Goal: Information Seeking & Learning: Find specific fact

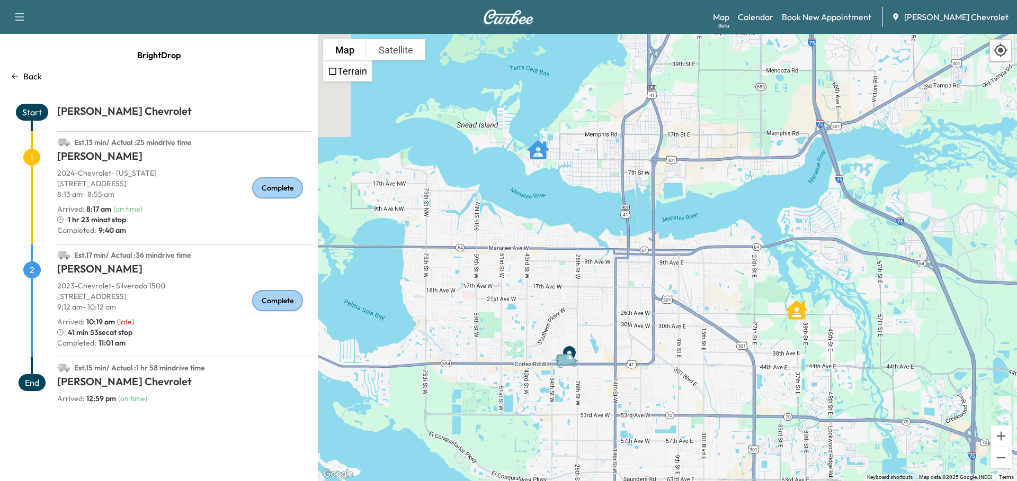
click at [773, 15] on link "Calendar" at bounding box center [755, 17] width 35 height 13
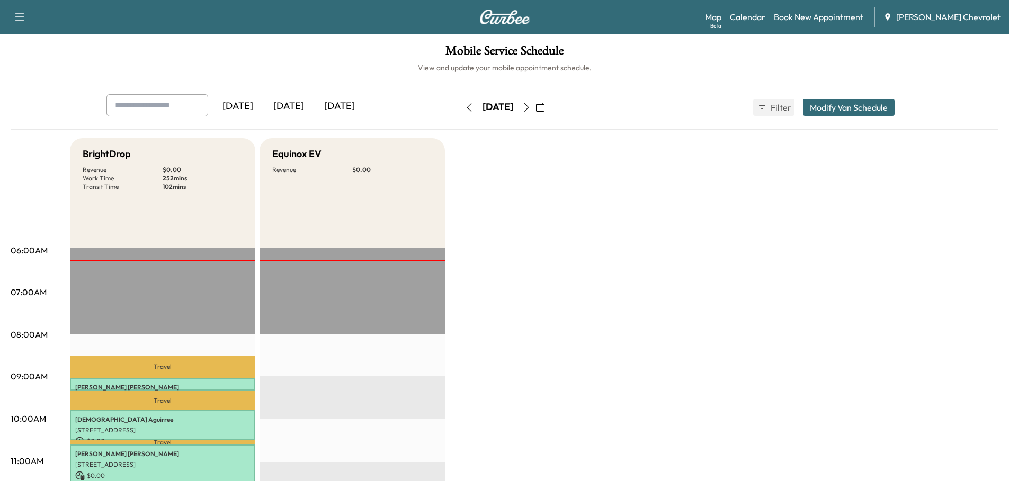
click at [298, 104] on div "[DATE]" at bounding box center [288, 106] width 51 height 24
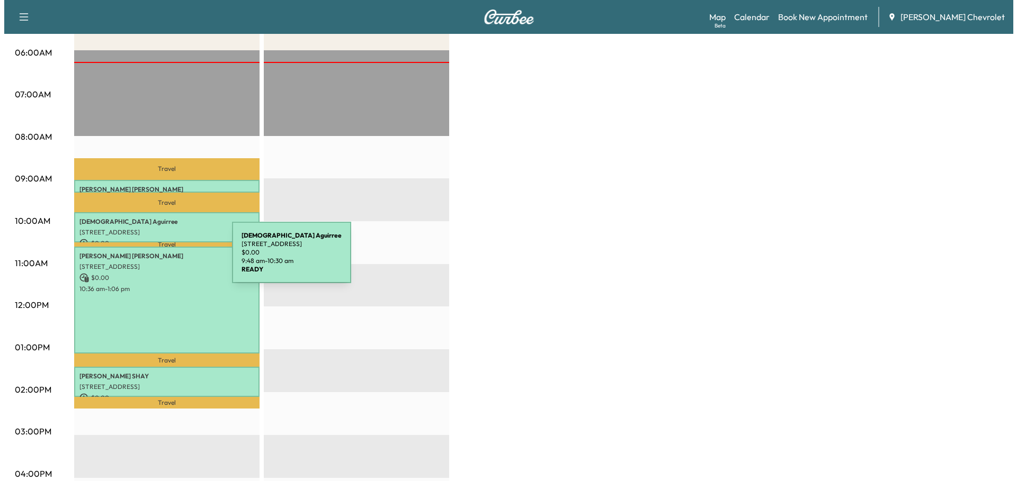
scroll to position [265, 0]
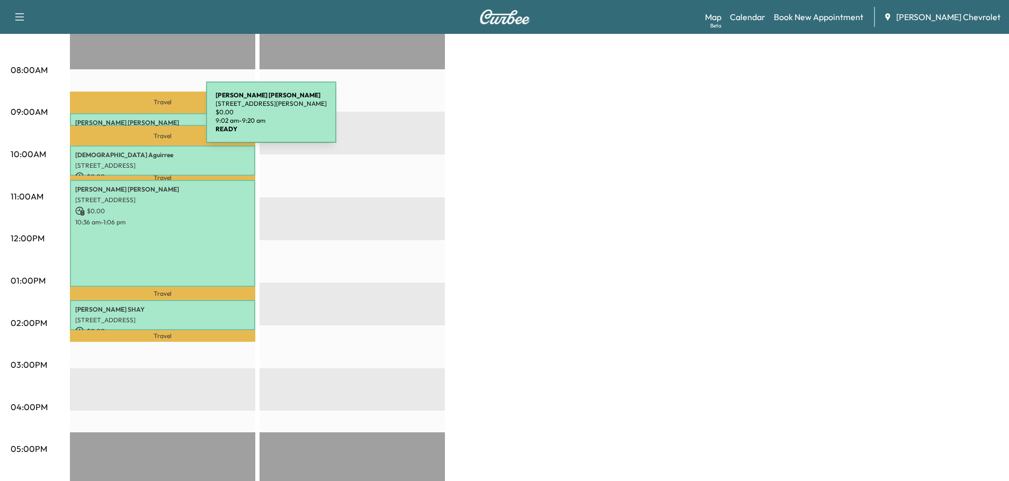
click at [127, 119] on p "[PERSON_NAME]" at bounding box center [162, 123] width 175 height 8
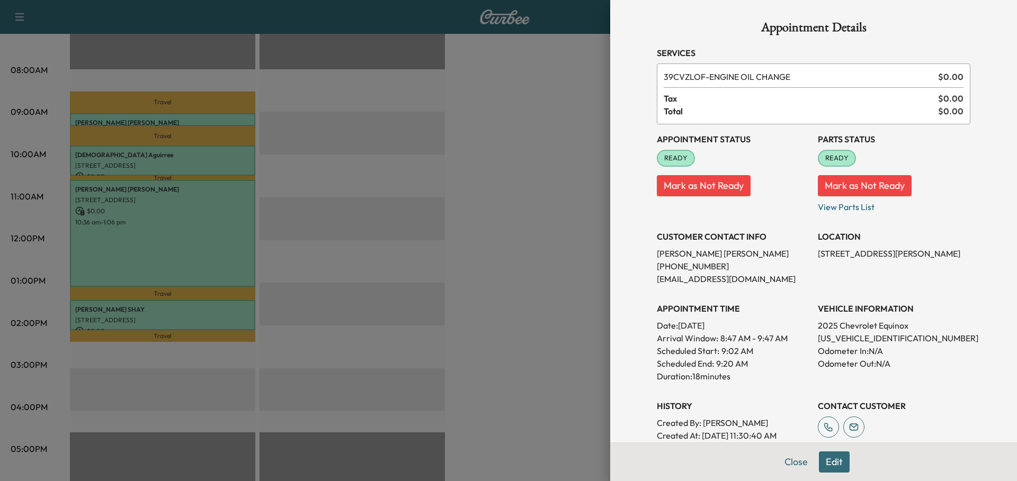
scroll to position [53, 0]
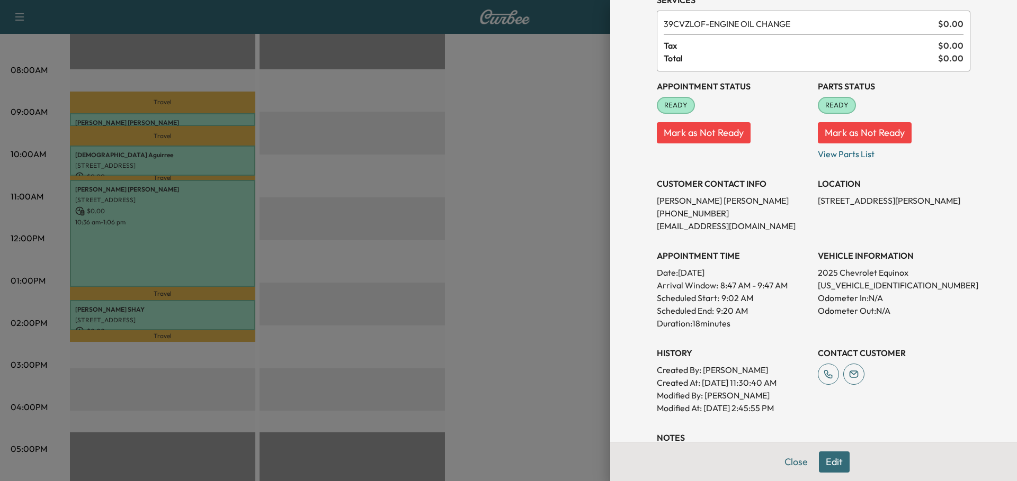
drag, startPoint x: 810, startPoint y: 202, endPoint x: 945, endPoint y: 196, distance: 135.1
click at [945, 196] on p "[STREET_ADDRESS][PERSON_NAME]" at bounding box center [894, 200] width 153 height 13
copy p "[STREET_ADDRESS][PERSON_NAME]"
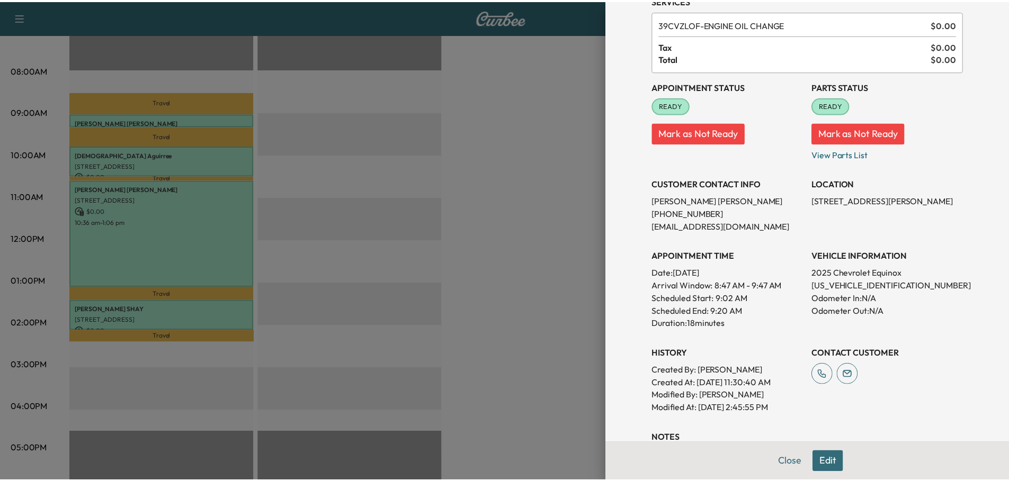
scroll to position [0, 0]
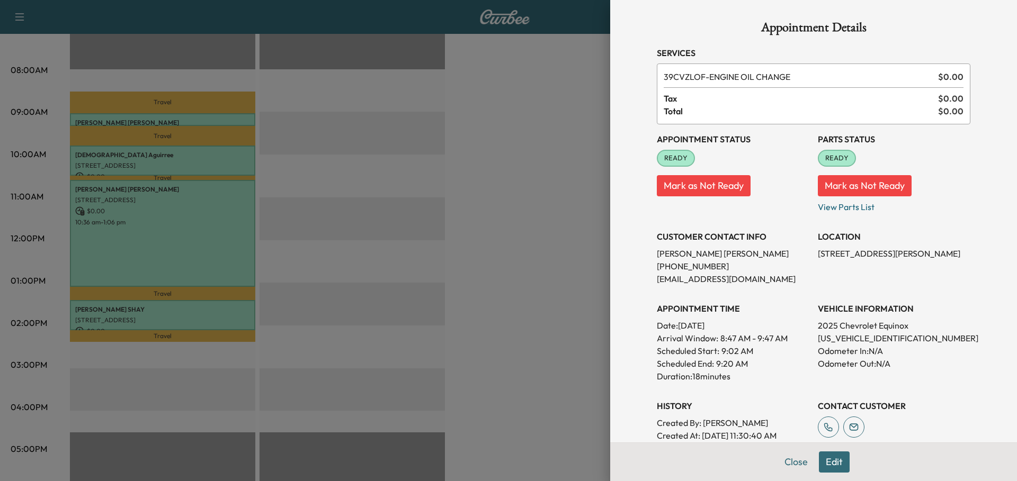
click at [514, 218] on div at bounding box center [508, 240] width 1017 height 481
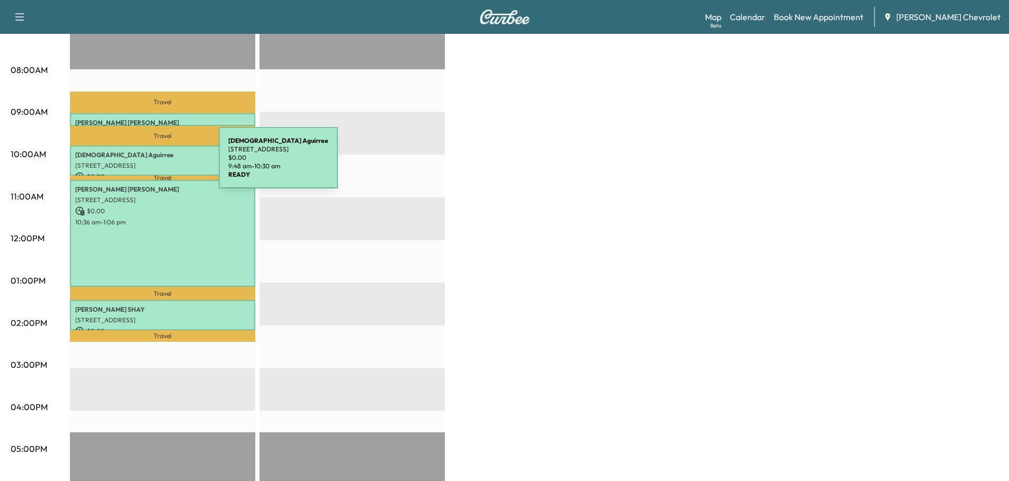
click at [139, 164] on p "[STREET_ADDRESS]" at bounding box center [162, 166] width 175 height 8
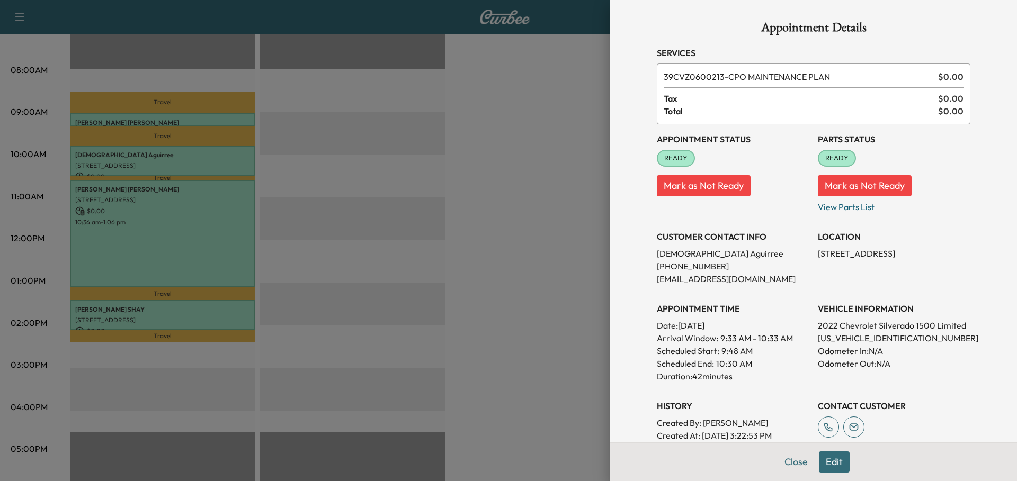
drag, startPoint x: 810, startPoint y: 253, endPoint x: 944, endPoint y: 255, distance: 134.0
click at [944, 255] on p "[STREET_ADDRESS]" at bounding box center [894, 253] width 153 height 13
copy p "[STREET_ADDRESS]"
click at [321, 269] on div at bounding box center [508, 240] width 1017 height 481
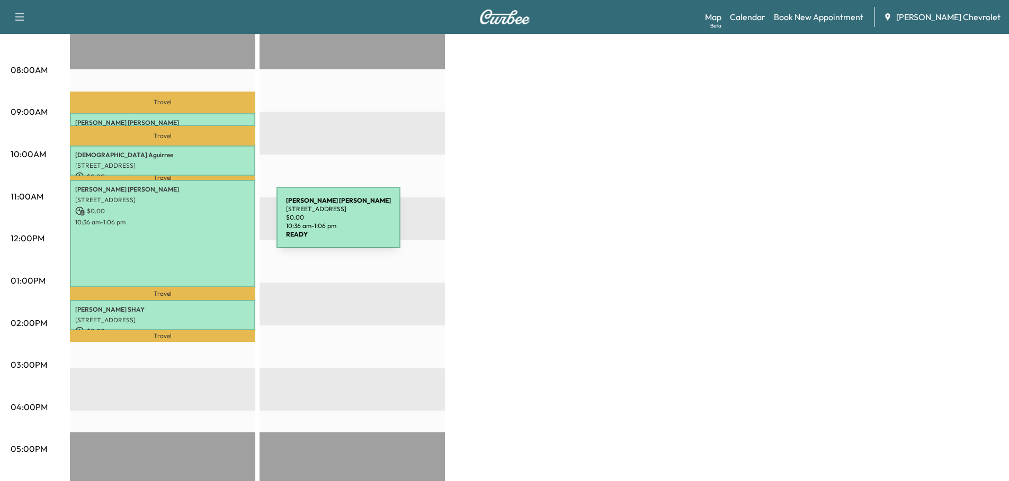
click at [196, 223] on p "10:36 am - 1:06 pm" at bounding box center [162, 222] width 175 height 8
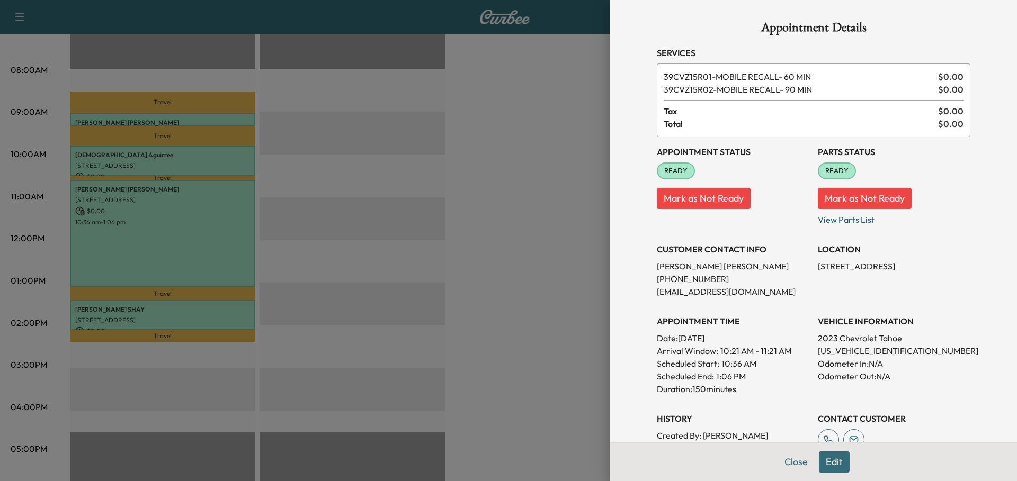
drag, startPoint x: 810, startPoint y: 265, endPoint x: 948, endPoint y: 263, distance: 137.7
click at [948, 263] on p "[STREET_ADDRESS]" at bounding box center [894, 266] width 153 height 13
copy p "[STREET_ADDRESS]"
click at [400, 196] on div at bounding box center [508, 240] width 1017 height 481
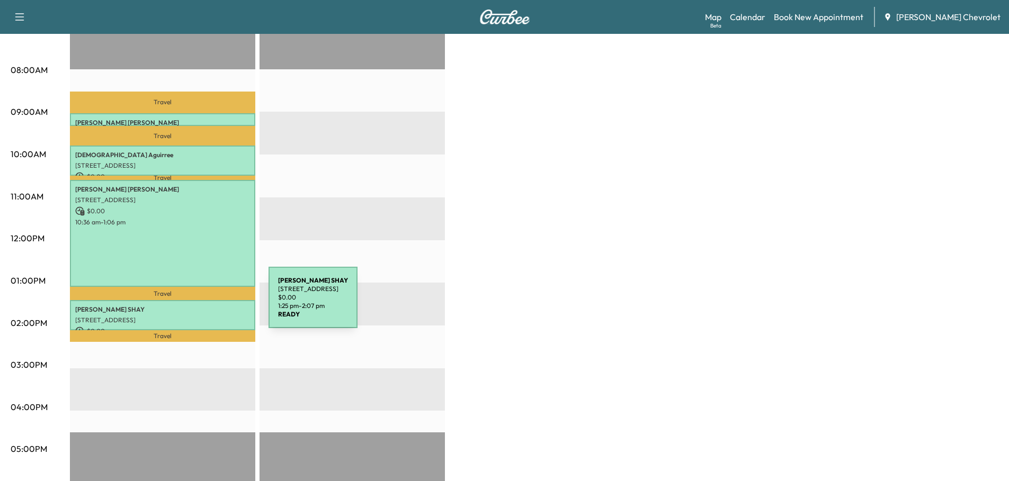
click at [189, 306] on p "[PERSON_NAME]" at bounding box center [162, 310] width 175 height 8
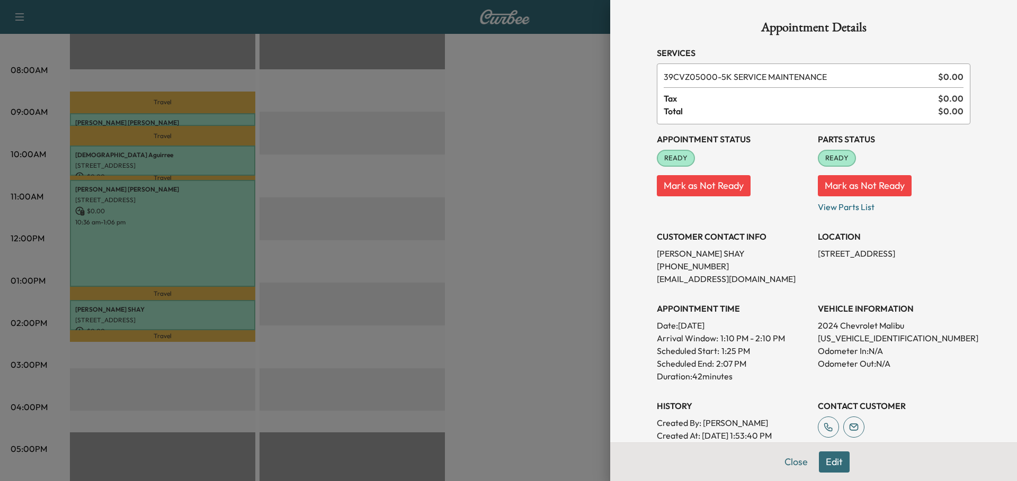
drag, startPoint x: 811, startPoint y: 253, endPoint x: 847, endPoint y: 263, distance: 37.8
click at [847, 260] on p "[STREET_ADDRESS]" at bounding box center [894, 253] width 153 height 13
copy p "[STREET_ADDRESS]"
click at [429, 176] on div at bounding box center [508, 240] width 1017 height 481
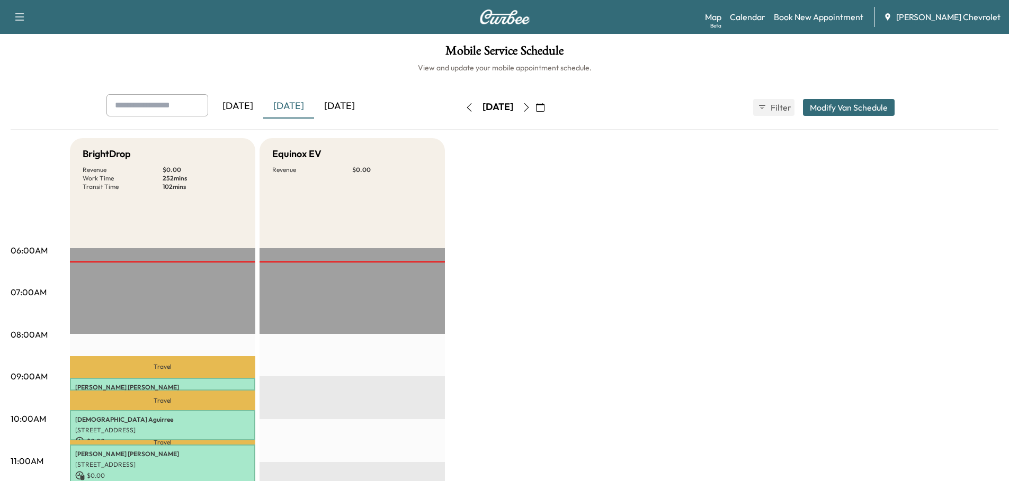
click at [531, 105] on icon "button" at bounding box center [526, 107] width 8 height 8
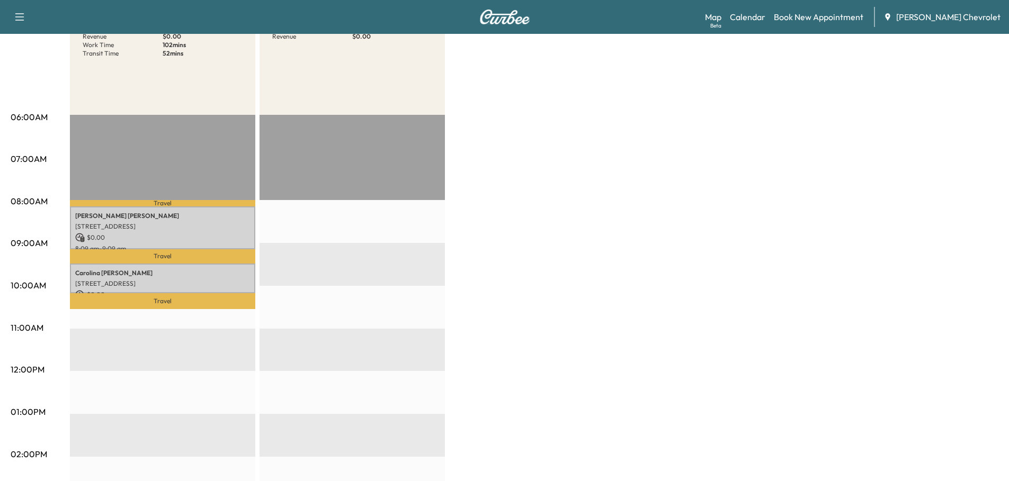
scroll to position [159, 0]
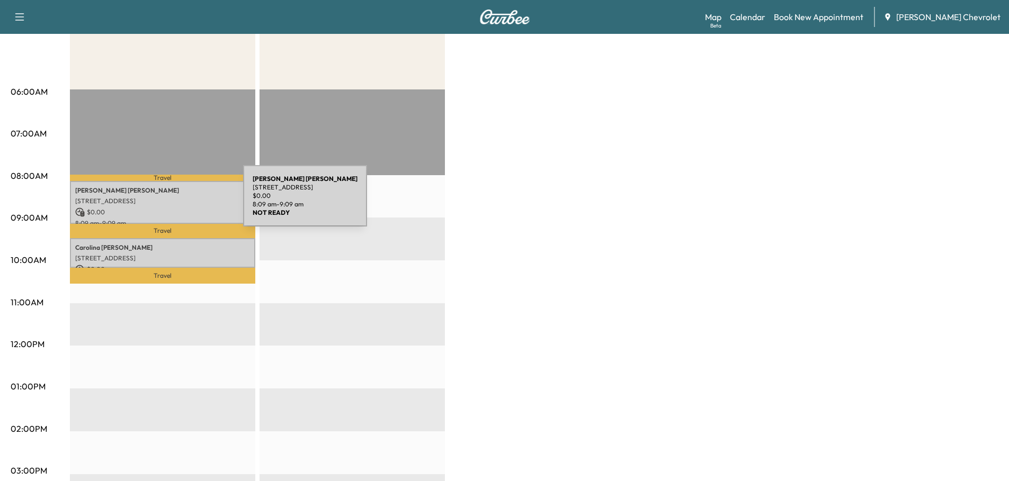
click at [164, 202] on p "[STREET_ADDRESS]" at bounding box center [162, 201] width 175 height 8
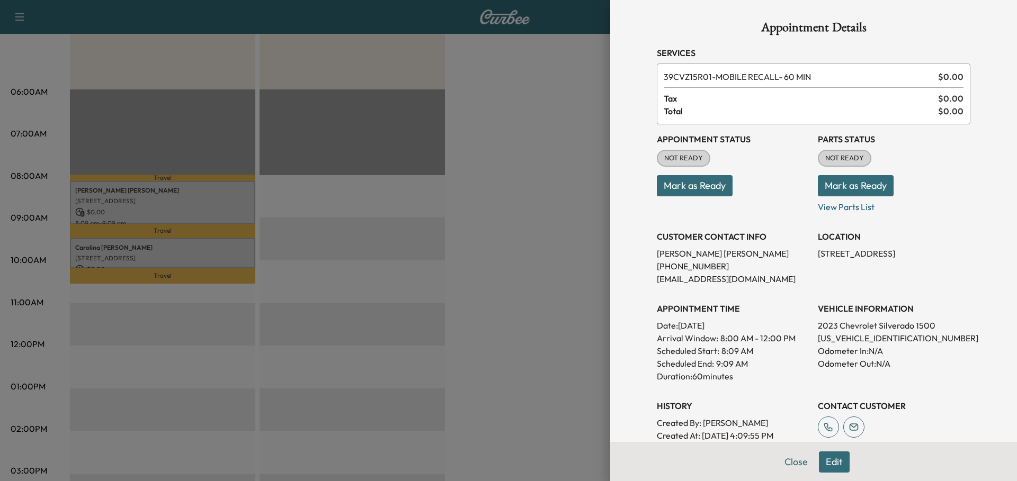
click at [159, 244] on div at bounding box center [508, 240] width 1017 height 481
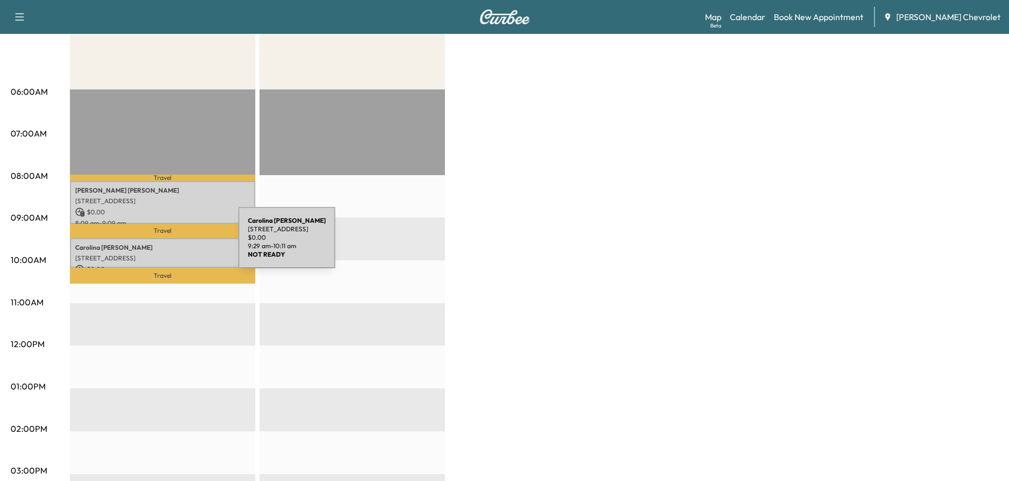
click at [159, 244] on p "[PERSON_NAME]" at bounding box center [162, 248] width 175 height 8
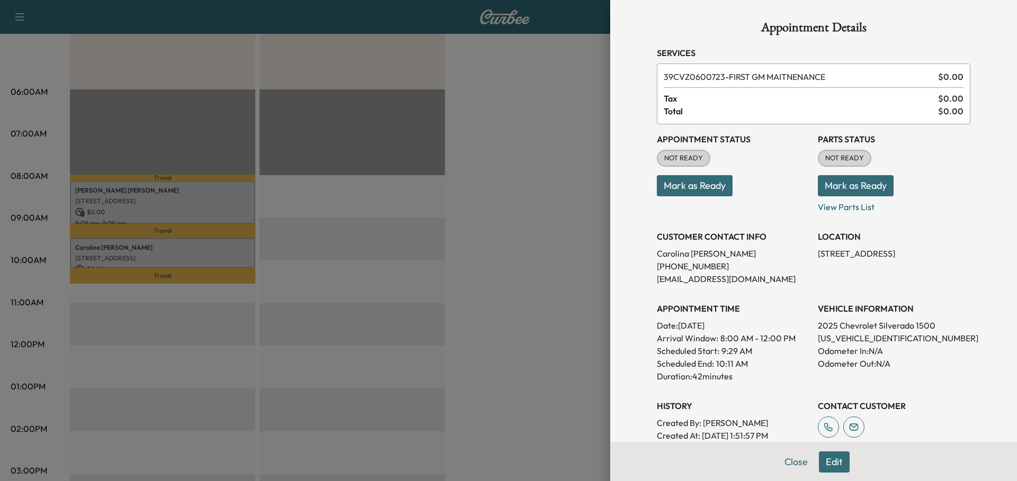
click at [154, 209] on div at bounding box center [508, 240] width 1017 height 481
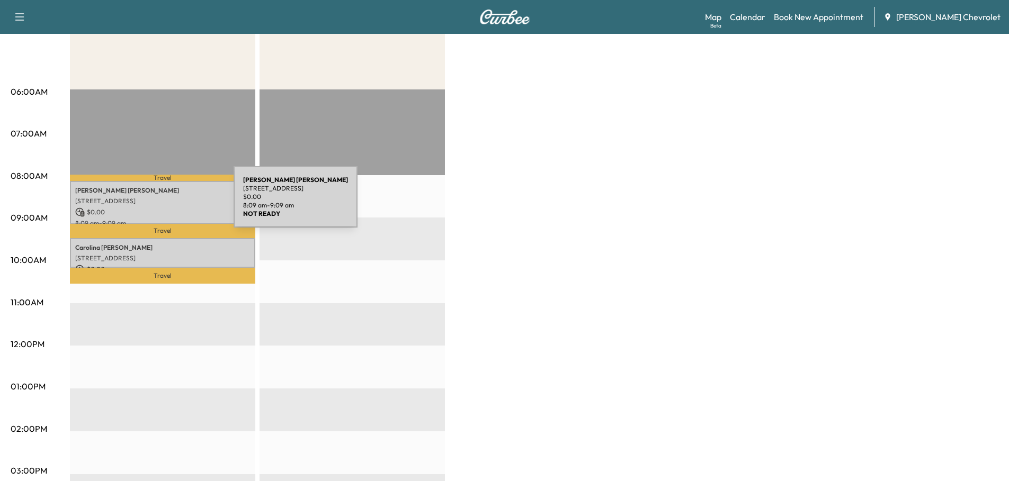
click at [154, 203] on p "[STREET_ADDRESS]" at bounding box center [162, 201] width 175 height 8
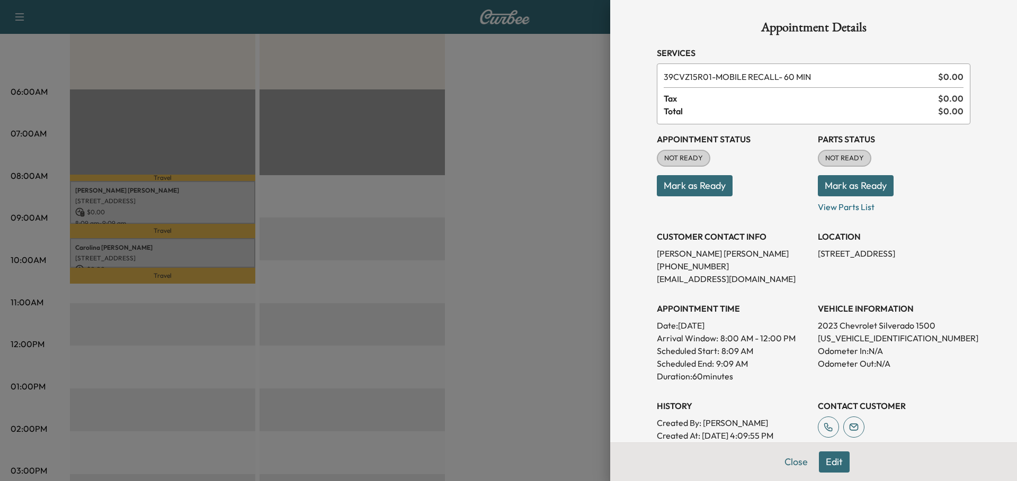
click at [294, 261] on div at bounding box center [508, 240] width 1017 height 481
